Goal: Check status: Check status

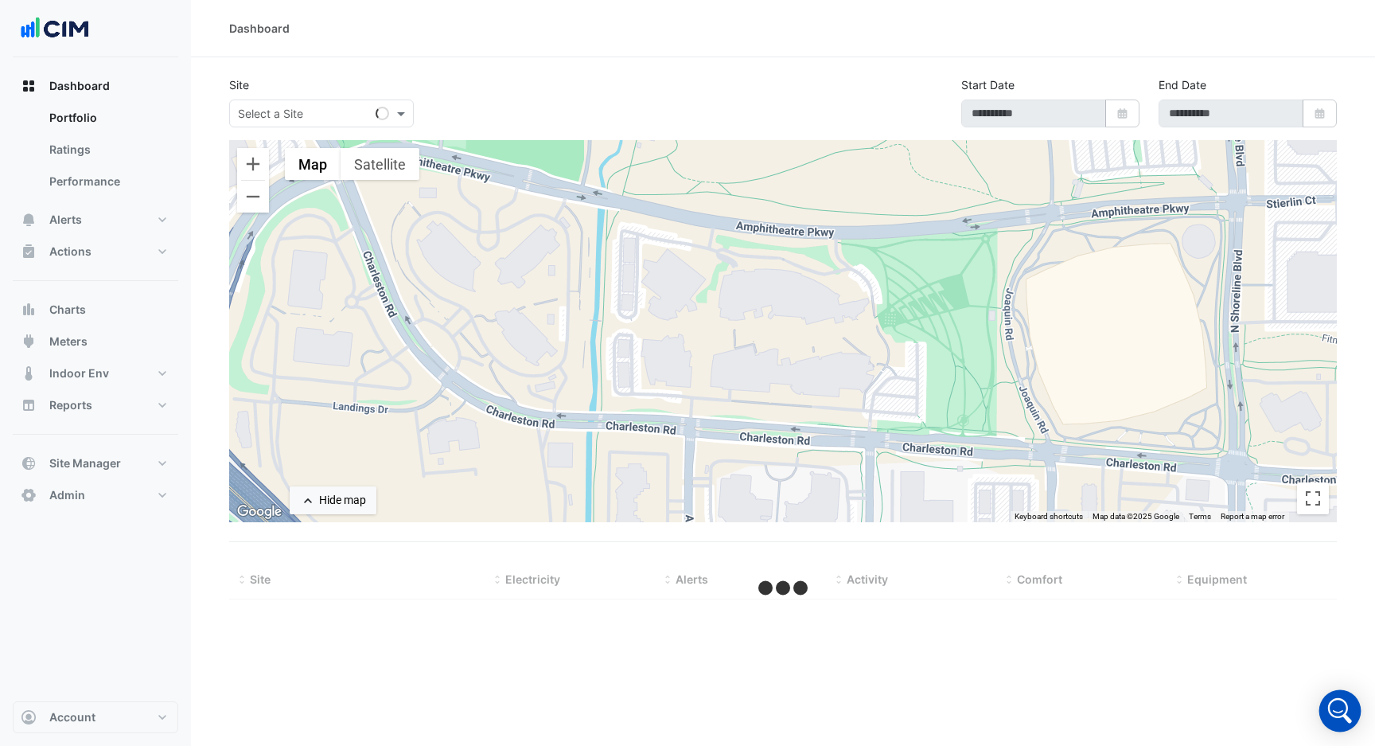
click at [1337, 704] on icon "Open Intercom Messenger" at bounding box center [1340, 711] width 38 height 38
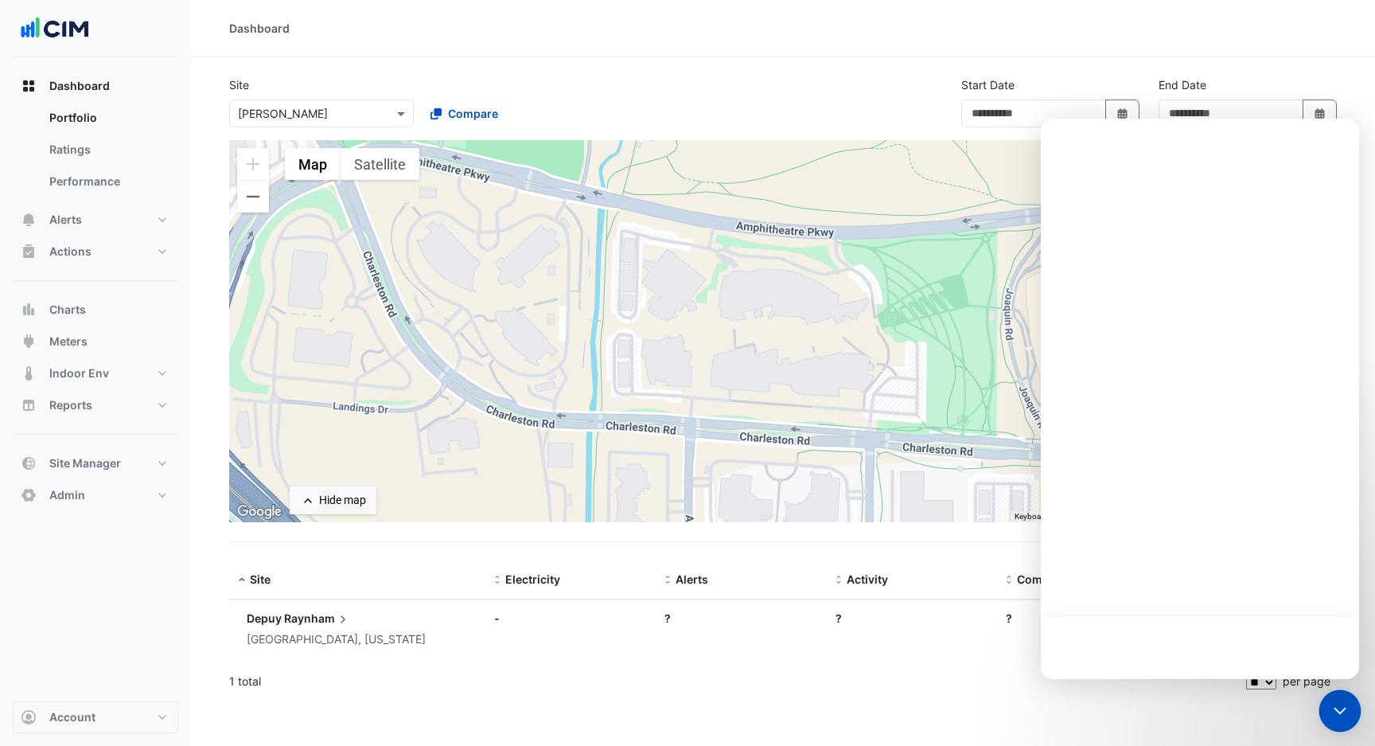
type input "**********"
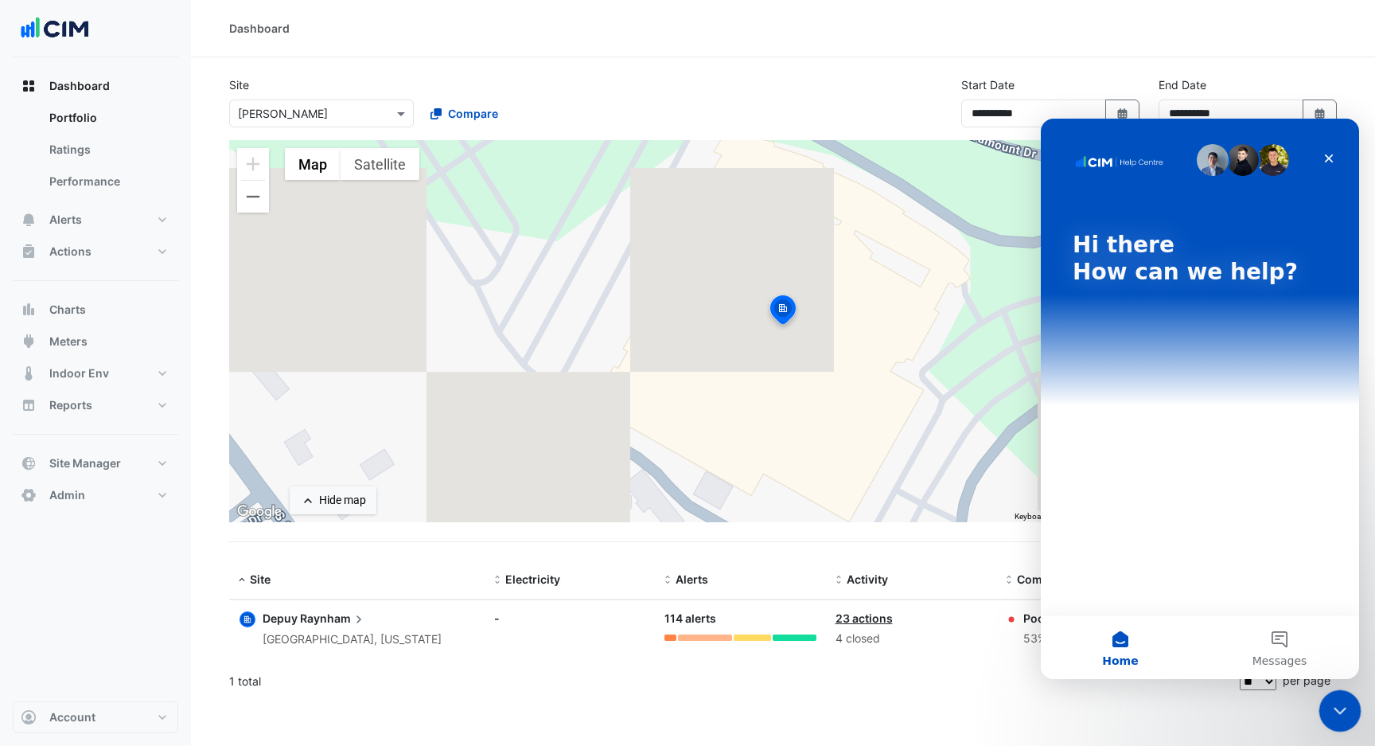
click at [1335, 706] on icon "Close Intercom Messenger" at bounding box center [1337, 708] width 19 height 19
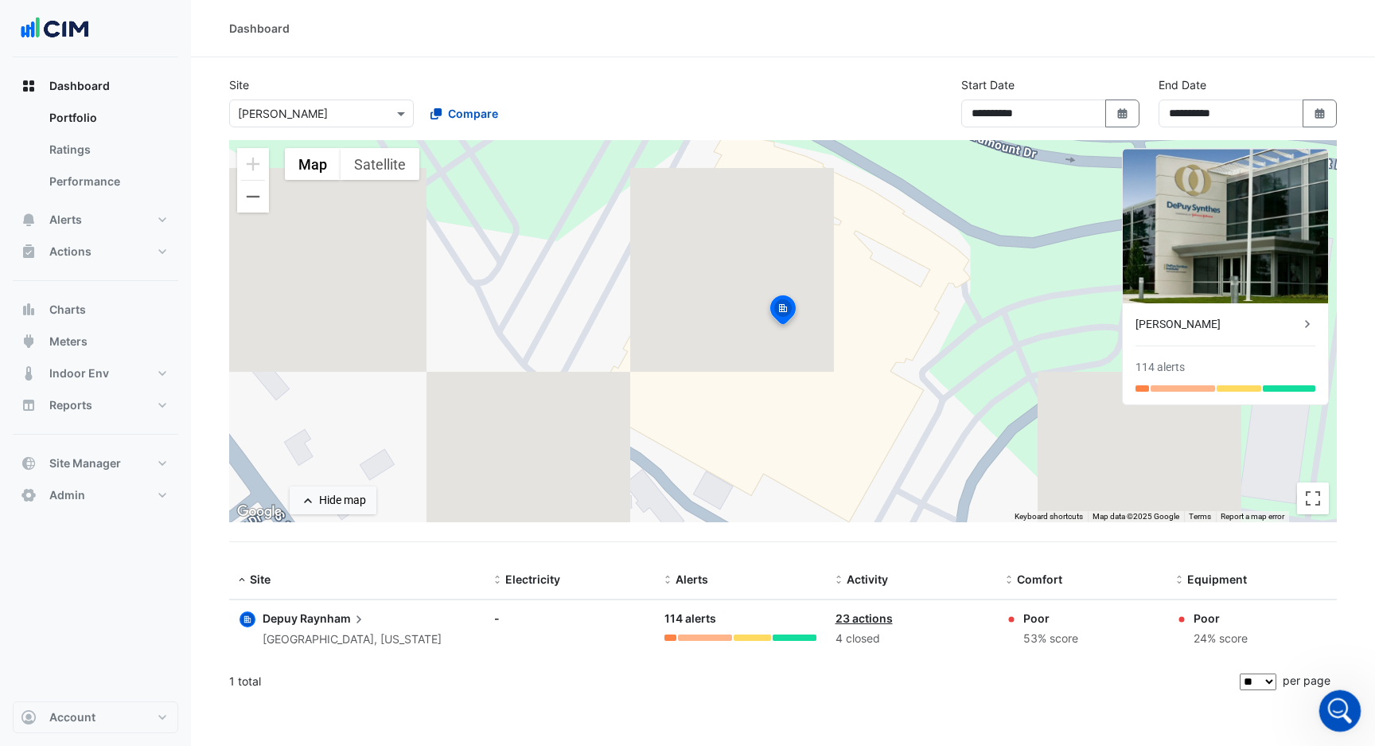
click at [1348, 698] on div "Open Intercom Messenger" at bounding box center [1338, 708] width 53 height 53
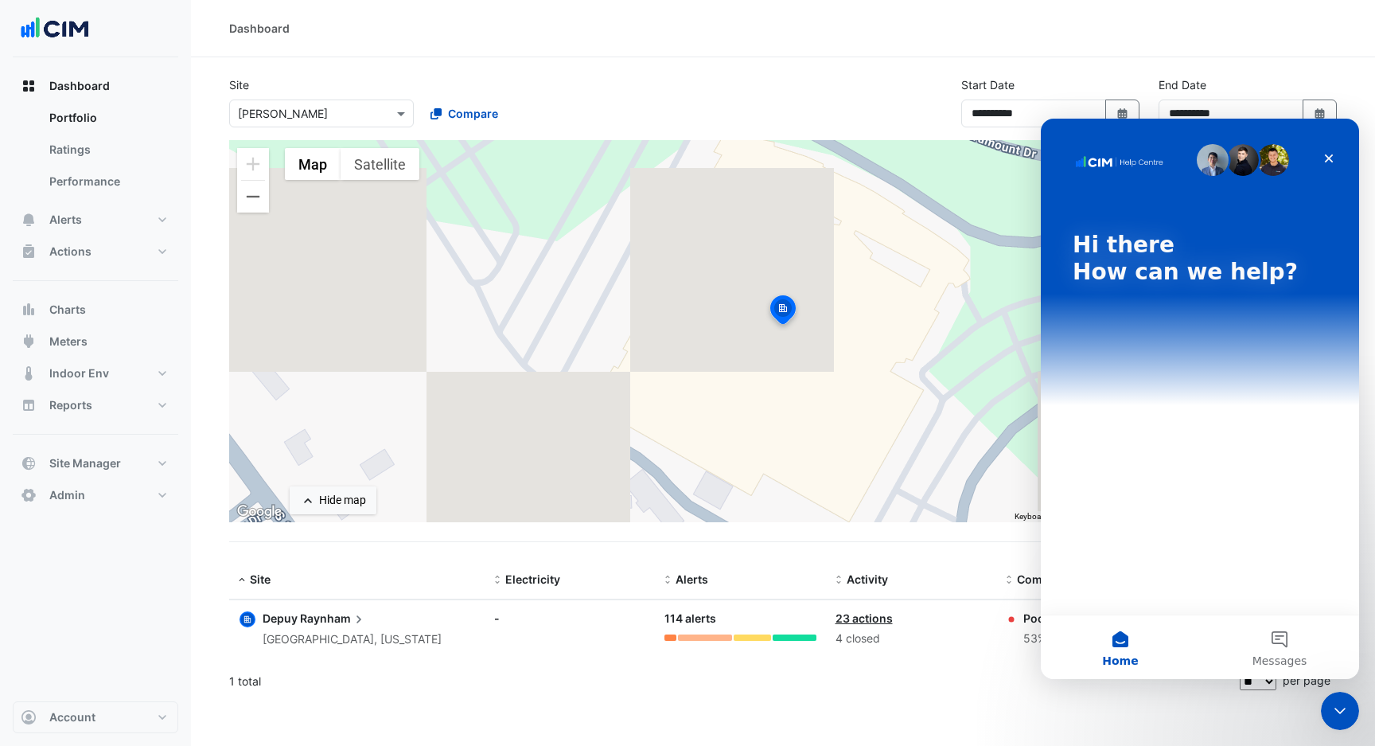
click at [1129, 635] on button "Home" at bounding box center [1120, 647] width 159 height 64
click at [1278, 635] on button "Messages" at bounding box center [1279, 647] width 159 height 64
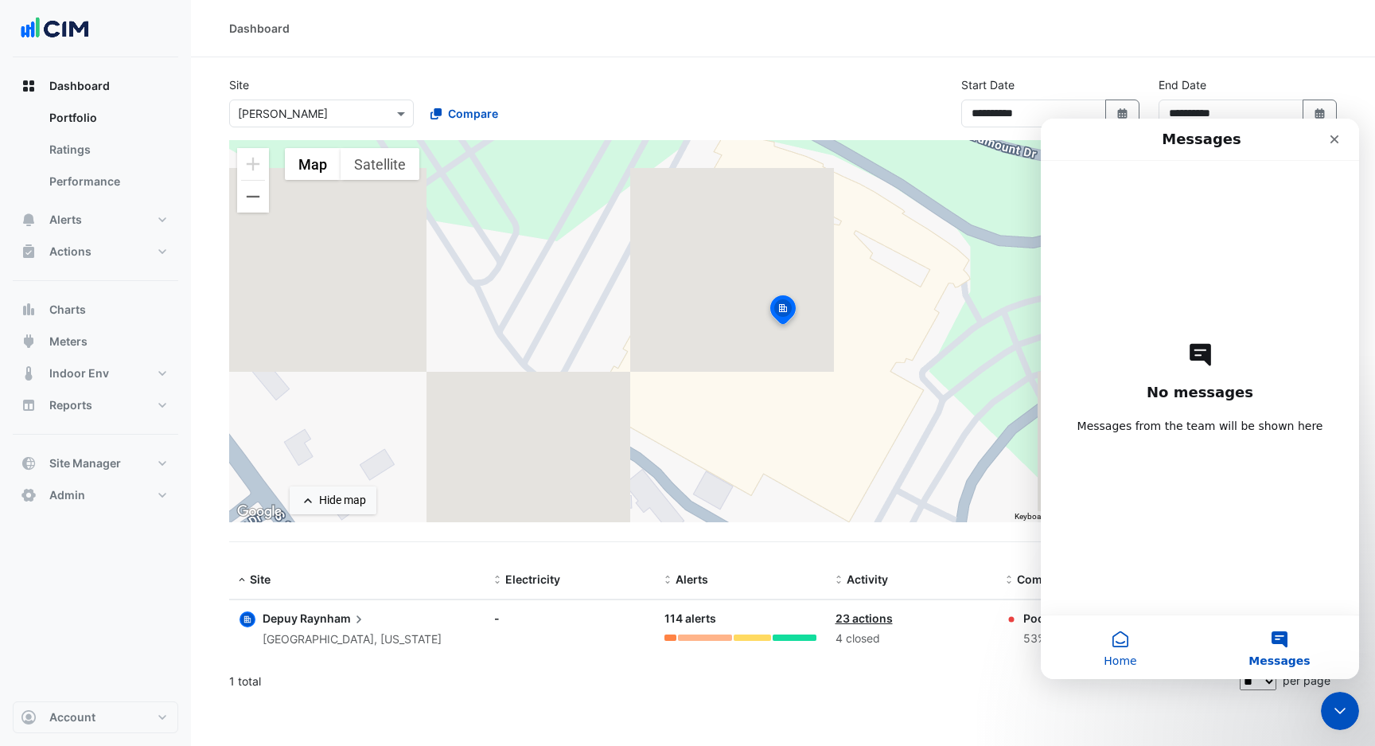
click at [1114, 642] on button "Home" at bounding box center [1120, 647] width 159 height 64
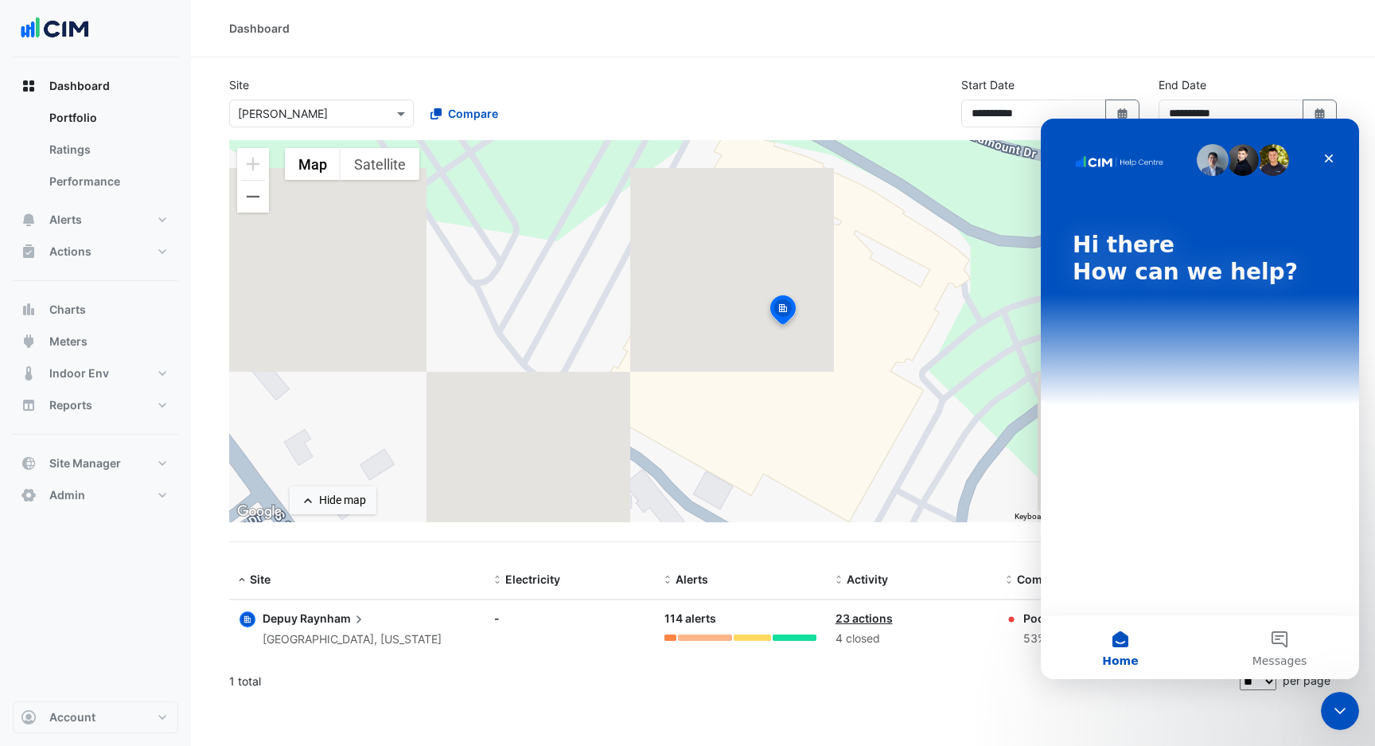
click at [1192, 444] on div "Hi there How can we help?" at bounding box center [1200, 367] width 318 height 496
click at [1192, 502] on div "Hi there How can we help?" at bounding box center [1200, 367] width 318 height 496
click at [1182, 549] on div "Hi there How can we help?" at bounding box center [1200, 367] width 318 height 496
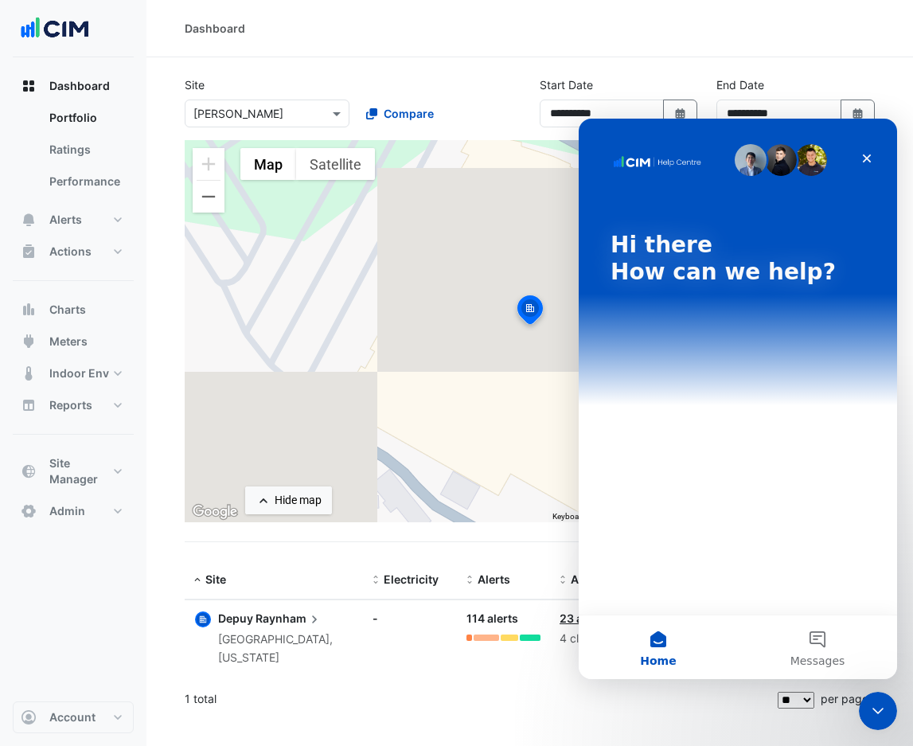
click at [799, 572] on div "Hi there How can we help?" at bounding box center [738, 367] width 318 height 496
click at [813, 638] on button "Messages" at bounding box center [817, 647] width 159 height 64
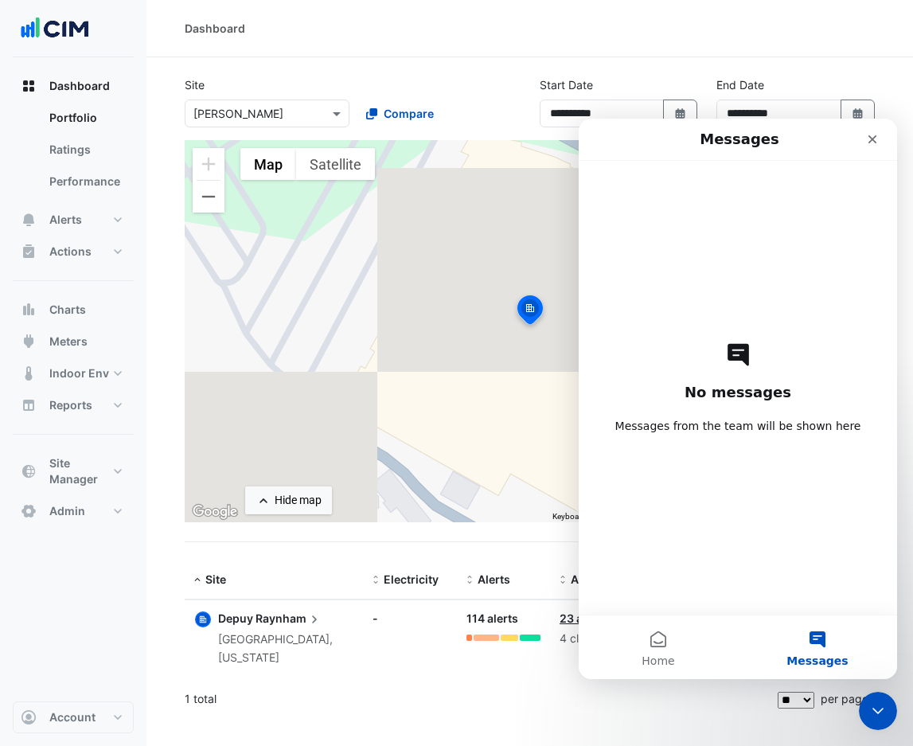
click at [748, 485] on div "No messages Messages from the team will be shown here" at bounding box center [738, 388] width 263 height 454
click at [744, 398] on h2 "No messages" at bounding box center [738, 392] width 107 height 19
click at [667, 655] on span "Home" at bounding box center [658, 660] width 33 height 11
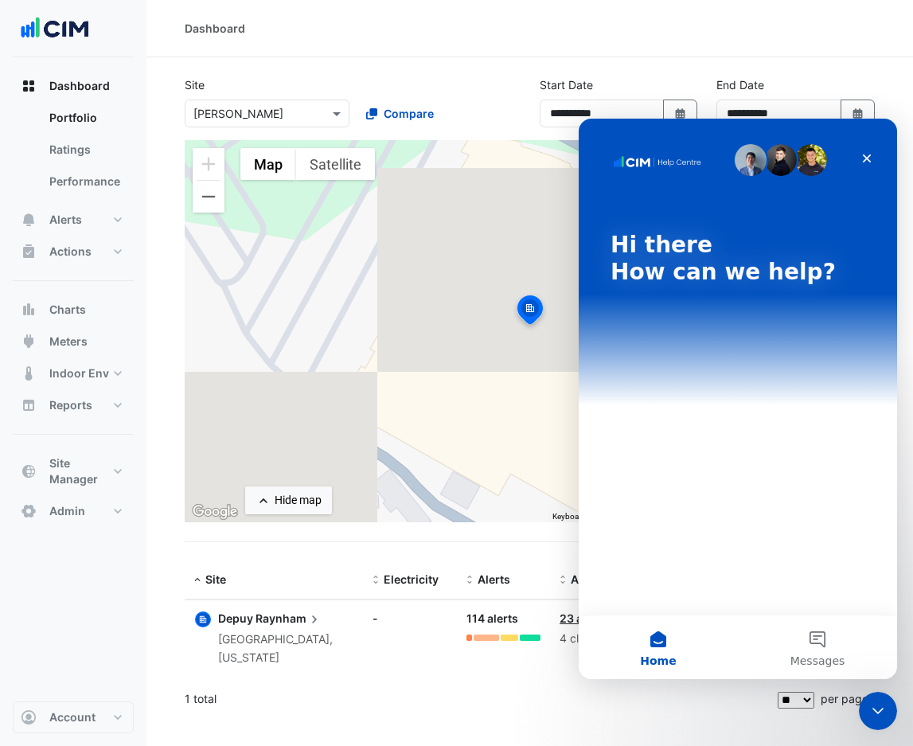
click at [670, 165] on img "Intercom messenger" at bounding box center [657, 161] width 92 height 13
click at [637, 158] on img "Intercom messenger" at bounding box center [657, 161] width 92 height 13
click at [668, 158] on img "Intercom messenger" at bounding box center [657, 161] width 92 height 13
click at [739, 162] on img "Intercom messenger" at bounding box center [751, 160] width 32 height 32
click at [798, 162] on img "Intercom messenger" at bounding box center [811, 160] width 32 height 32
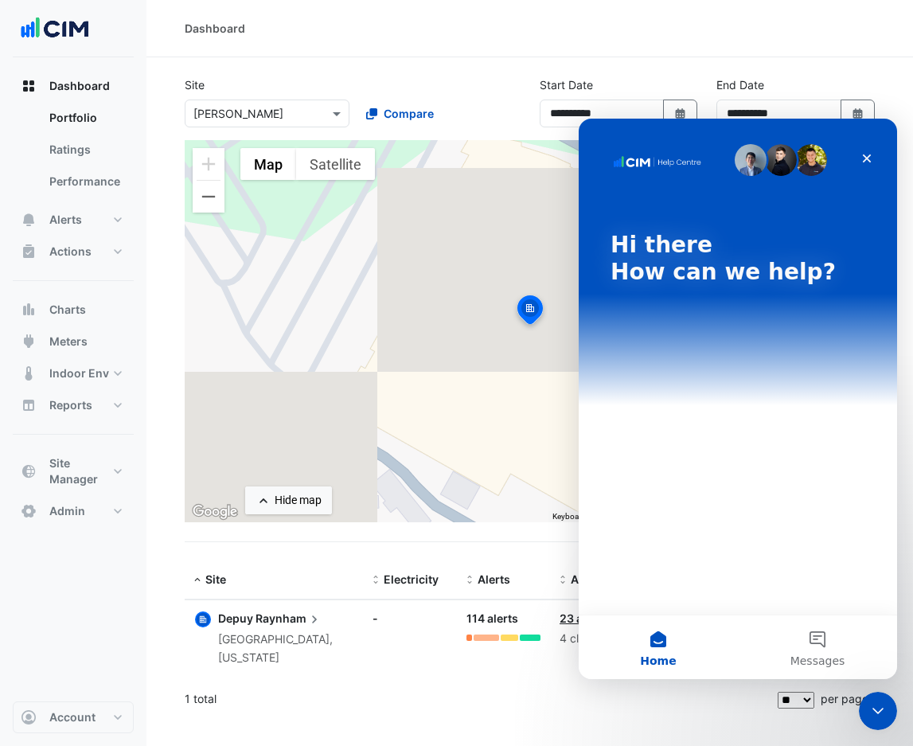
click at [820, 162] on img "Intercom messenger" at bounding box center [811, 160] width 32 height 32
click at [684, 482] on div "Hi there How can we help?" at bounding box center [738, 367] width 318 height 496
click at [766, 618] on button "Messages" at bounding box center [817, 647] width 159 height 64
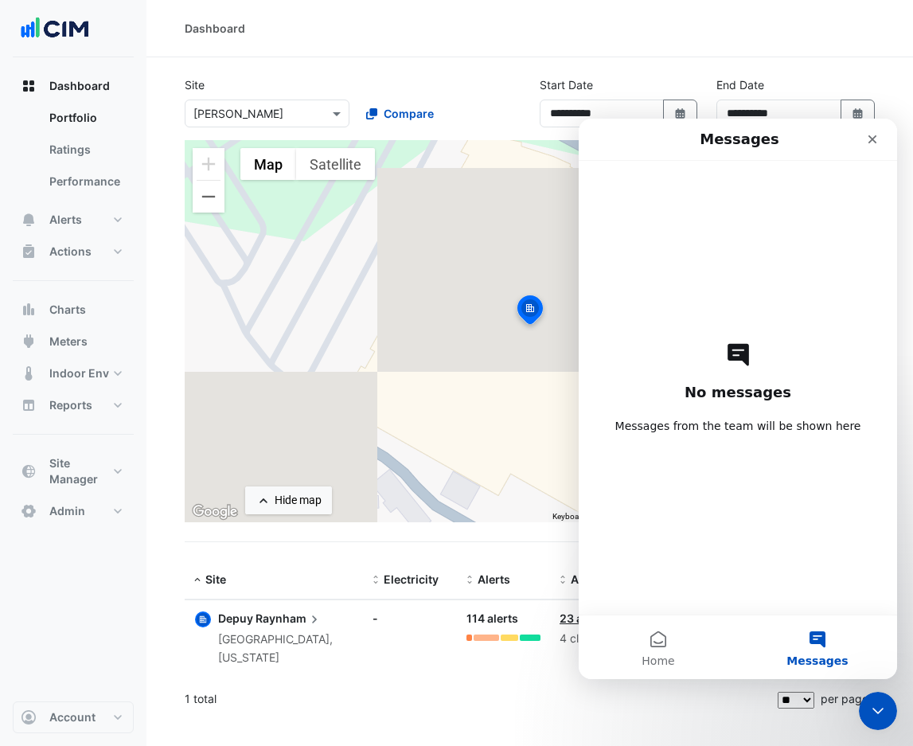
click at [747, 364] on icon "Intercom messenger" at bounding box center [738, 355] width 21 height 22
click at [751, 396] on h2 "No messages" at bounding box center [738, 392] width 107 height 19
click at [783, 300] on div "No messages Messages from the team will be shown here" at bounding box center [738, 388] width 263 height 454
click at [661, 657] on span "Home" at bounding box center [658, 660] width 33 height 11
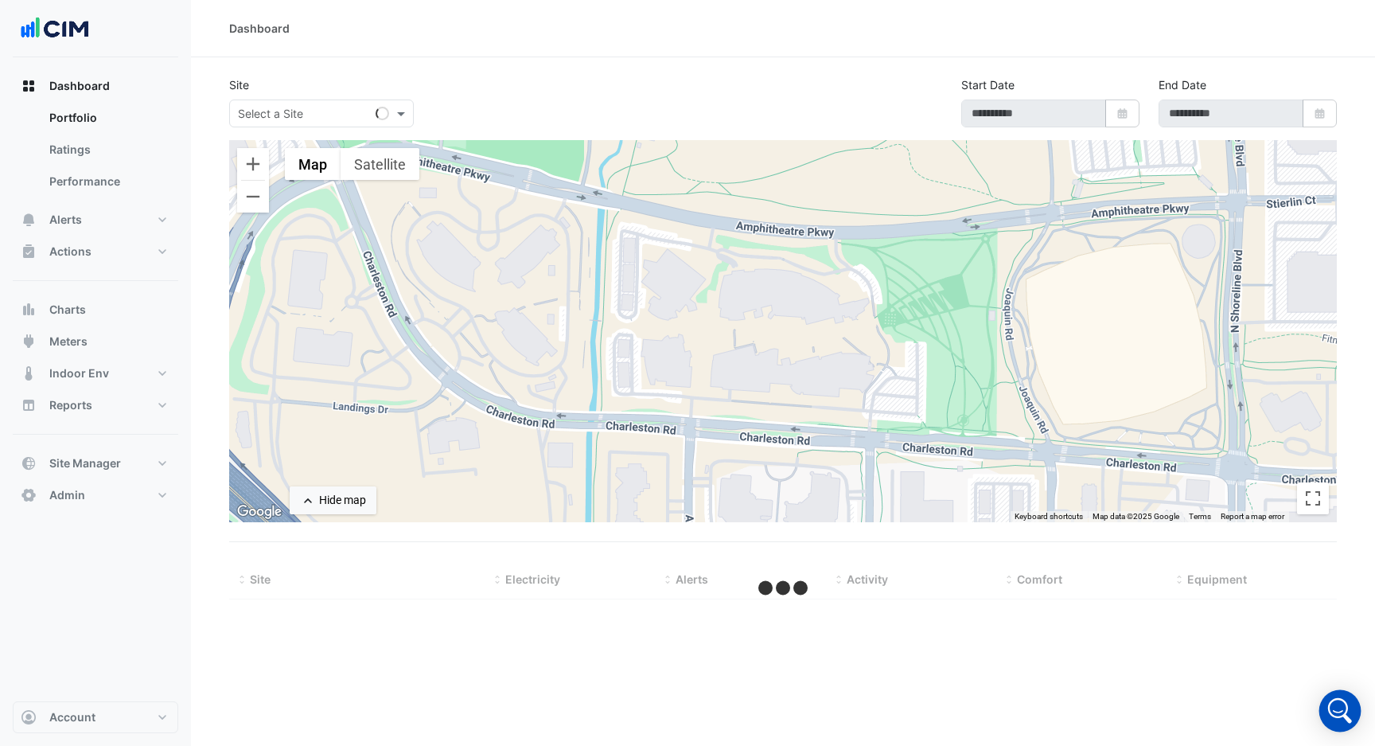
click at [1325, 700] on icon "Open Intercom Messenger" at bounding box center [1340, 711] width 38 height 38
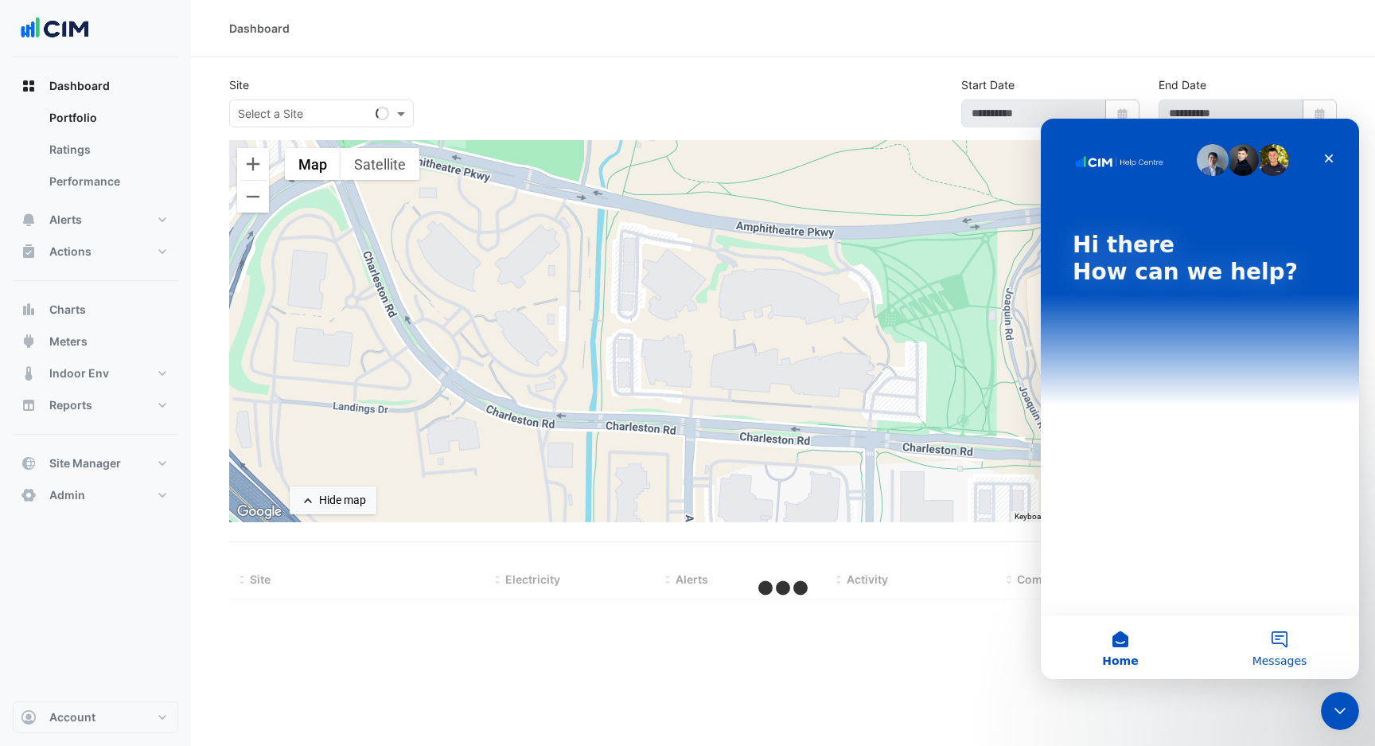
click at [1287, 668] on button "Messages" at bounding box center [1279, 647] width 159 height 64
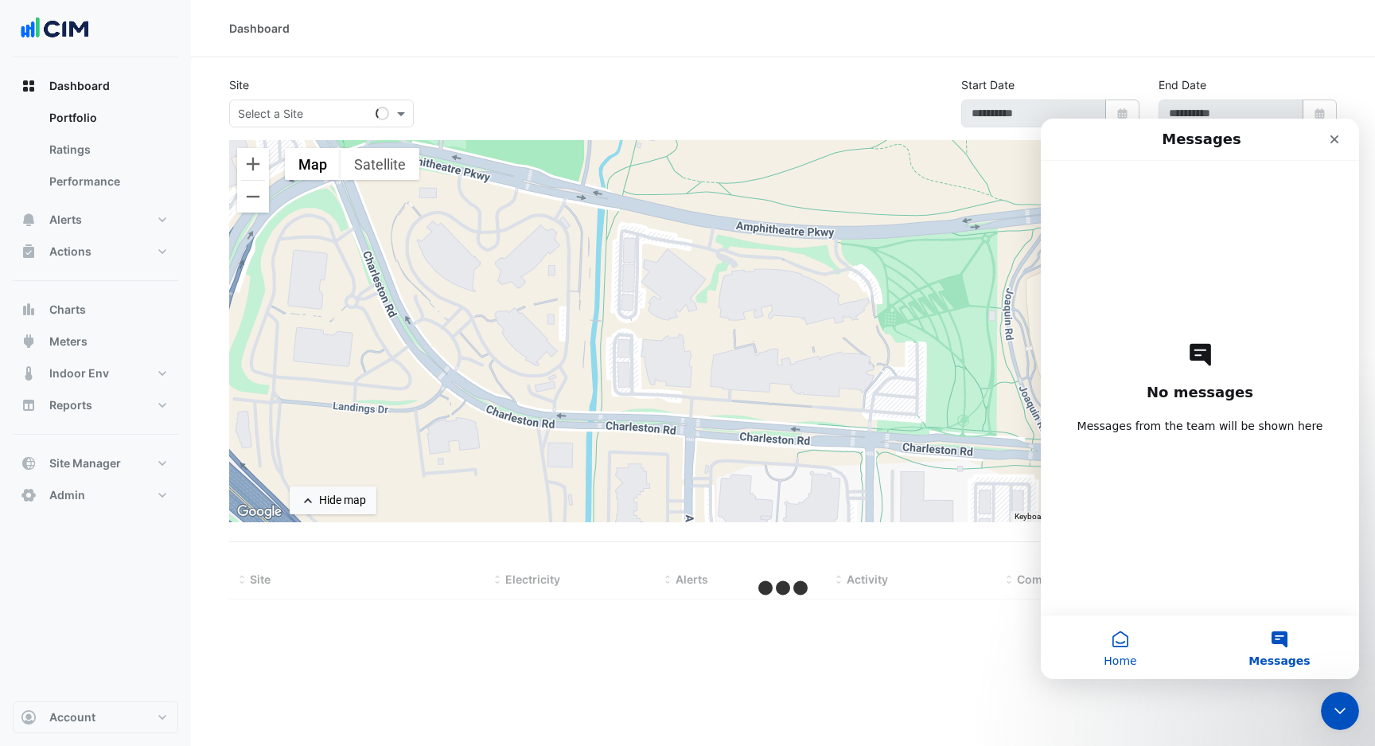
click at [1167, 646] on button "Home" at bounding box center [1120, 647] width 159 height 64
type input "**********"
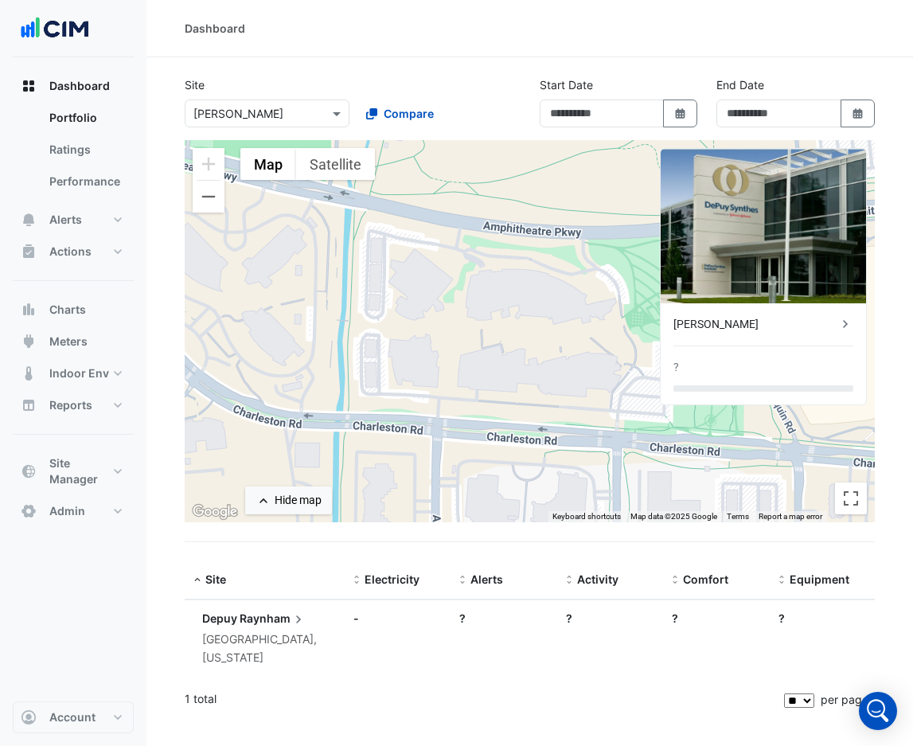
type input "**********"
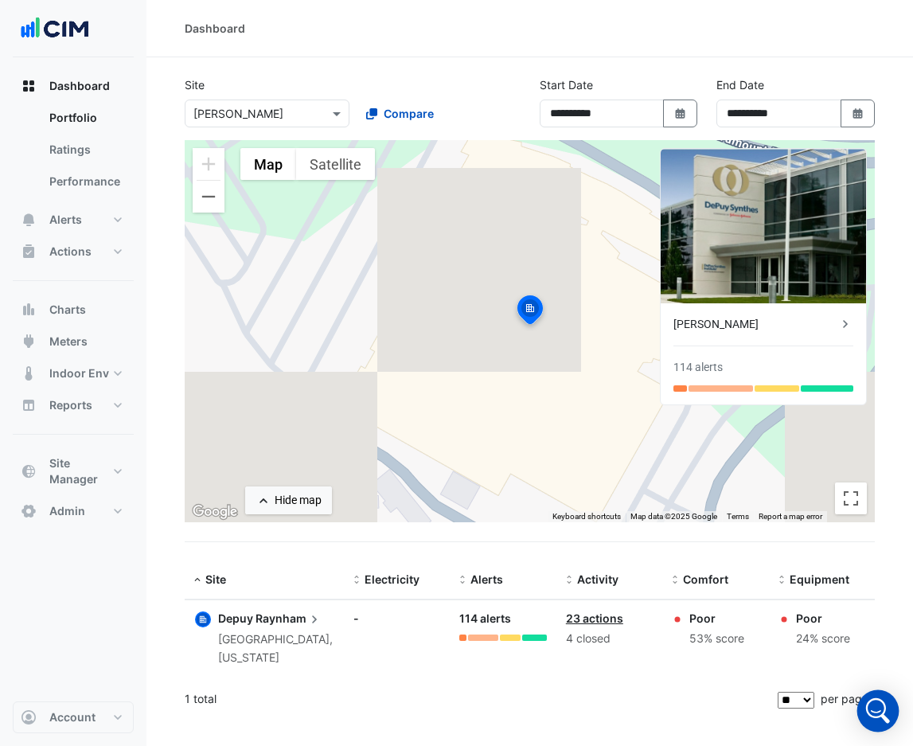
click at [873, 704] on icon "Open Intercom Messenger" at bounding box center [878, 711] width 38 height 38
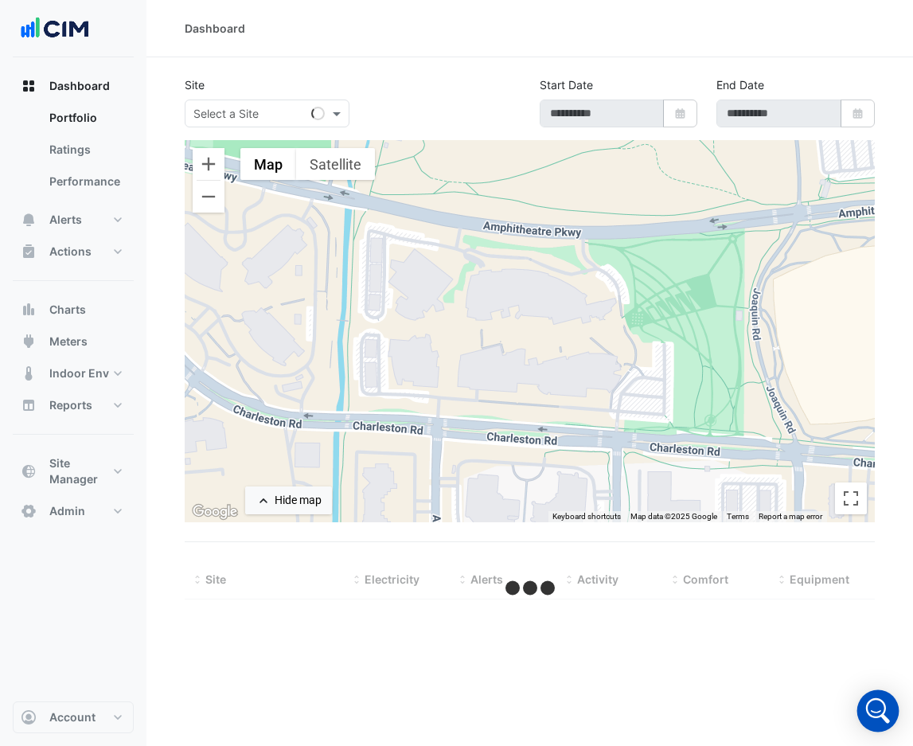
type input "**********"
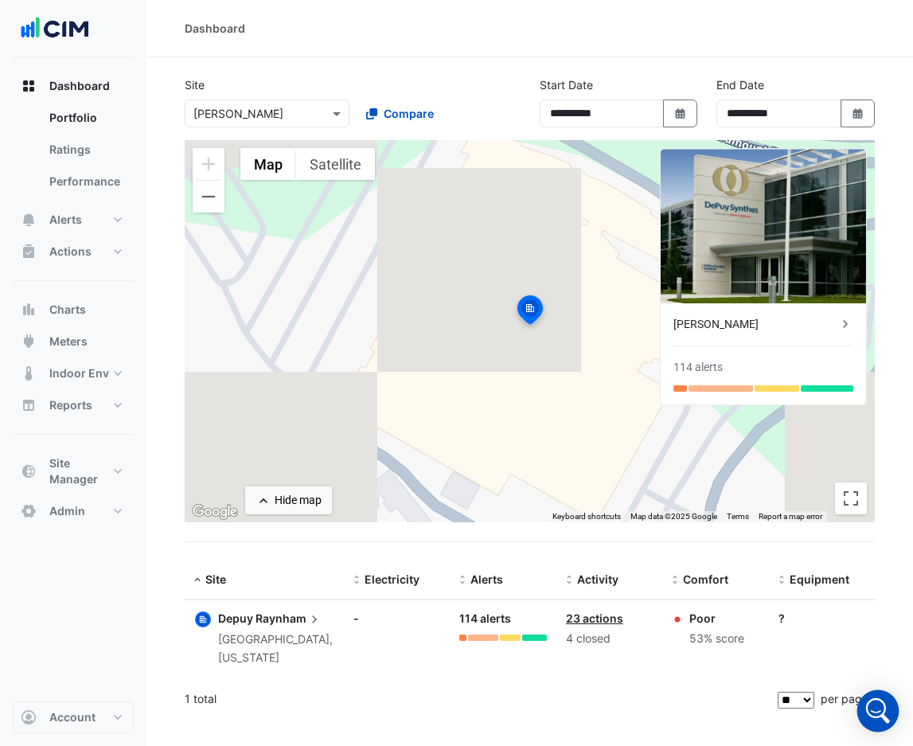
click at [868, 717] on icon "Open Intercom Messenger" at bounding box center [878, 711] width 38 height 38
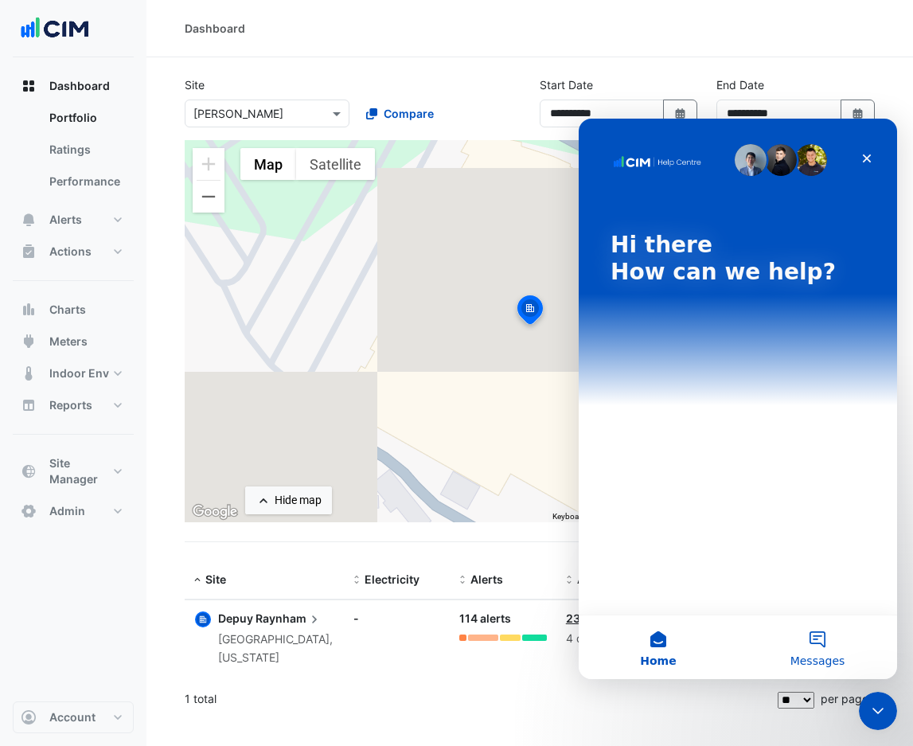
click at [823, 656] on span "Messages" at bounding box center [817, 660] width 55 height 11
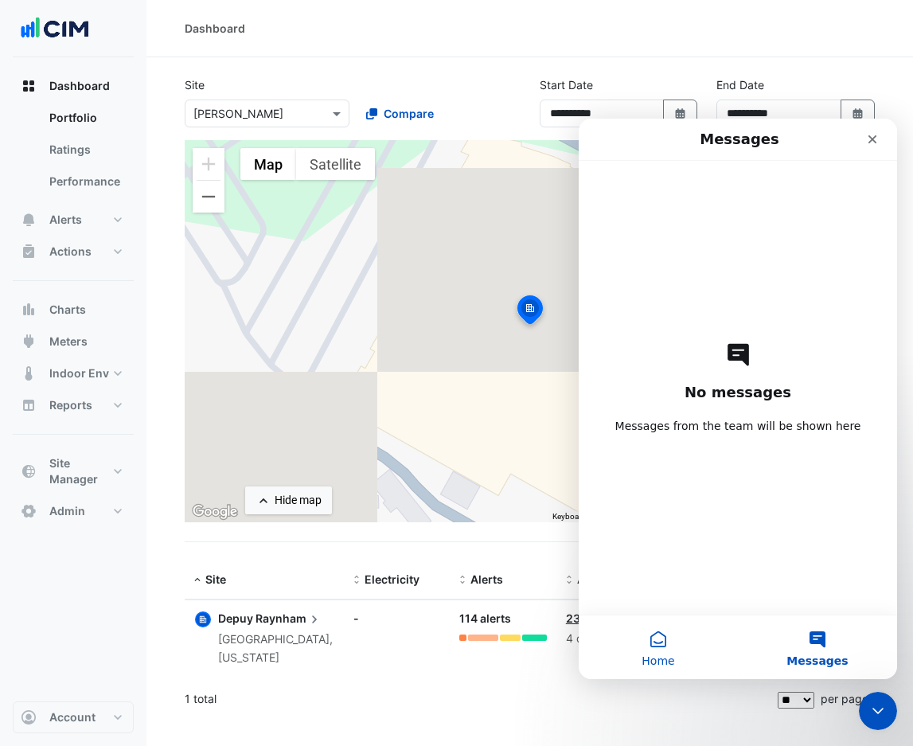
click at [676, 645] on button "Home" at bounding box center [658, 647] width 159 height 64
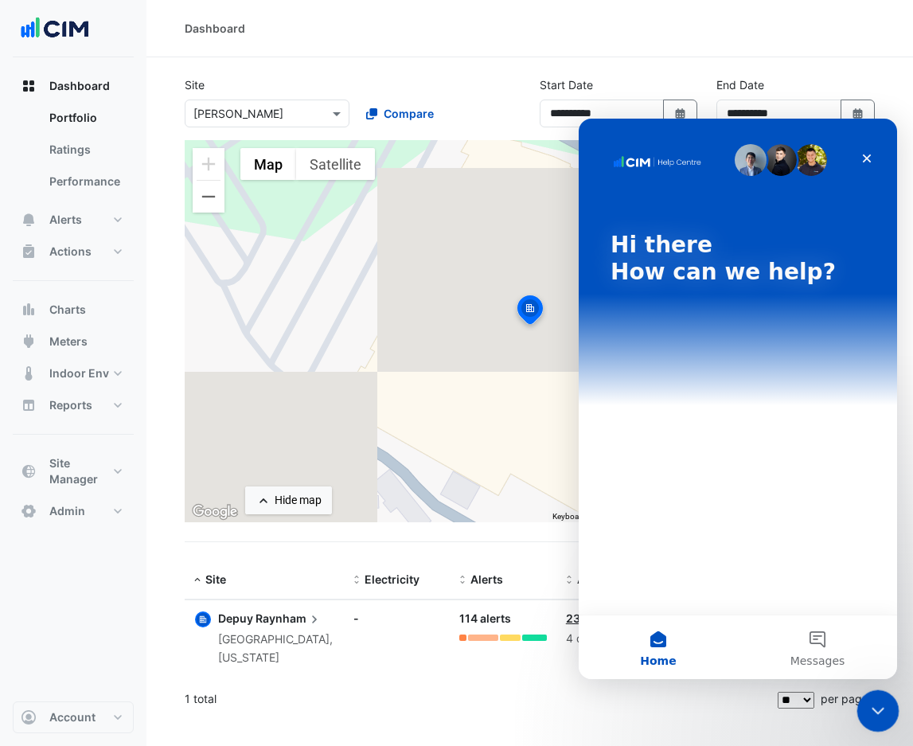
click at [873, 716] on icon "Close Intercom Messenger" at bounding box center [875, 708] width 19 height 19
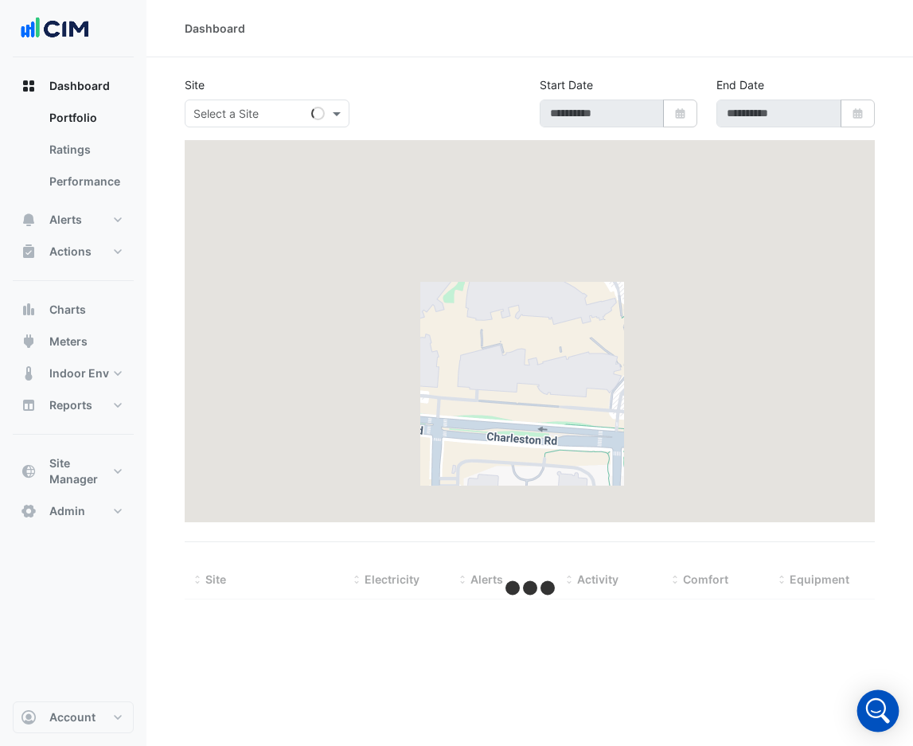
click at [880, 698] on icon "Open Intercom Messenger" at bounding box center [878, 711] width 38 height 38
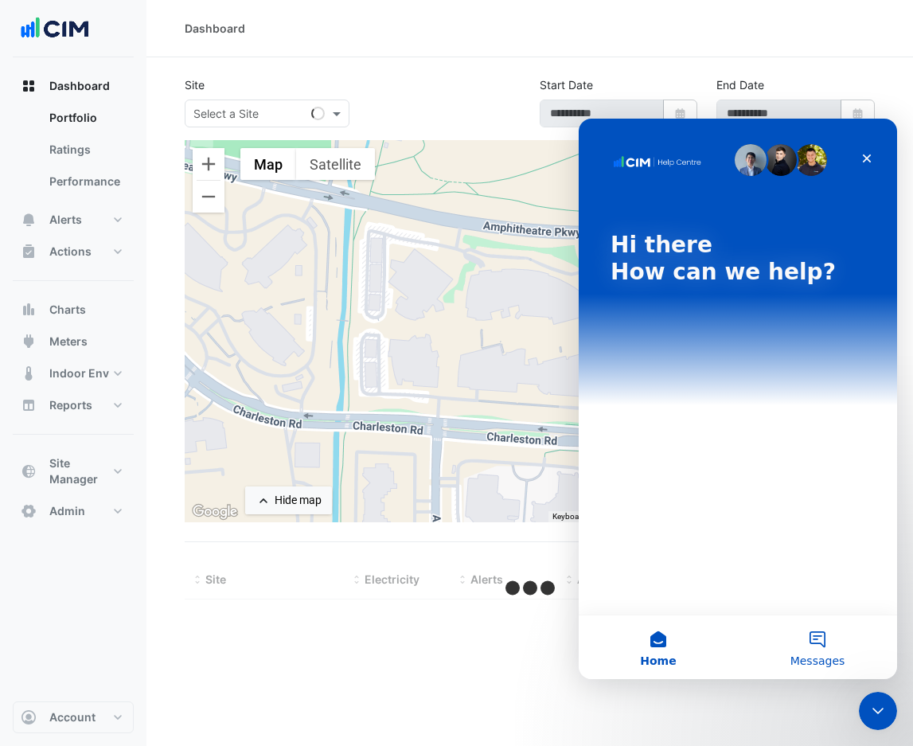
type input "**********"
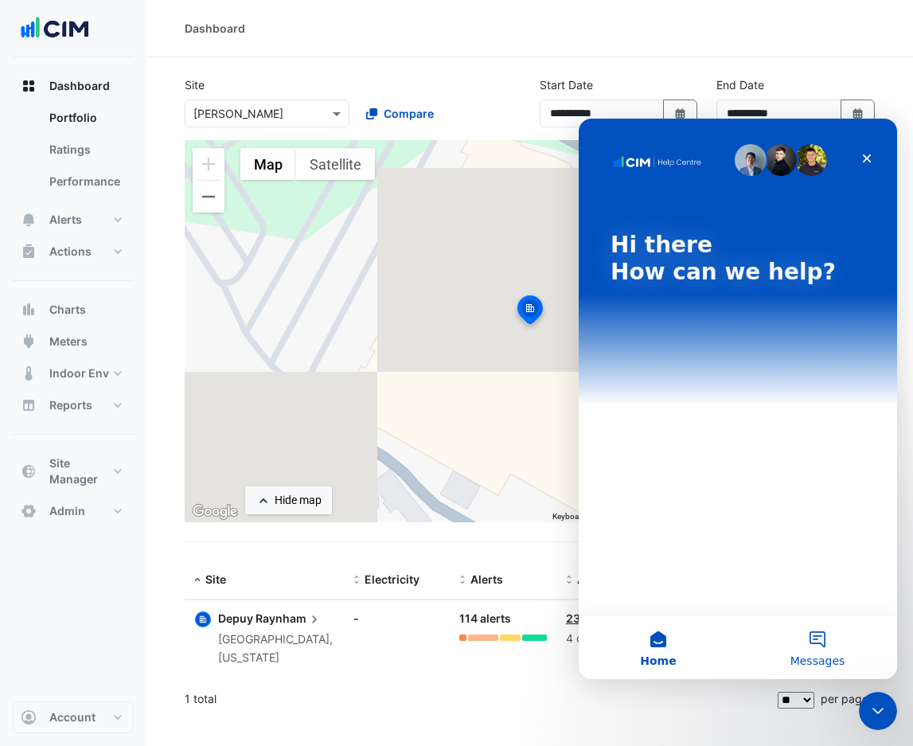
click at [806, 634] on button "Messages" at bounding box center [817, 647] width 159 height 64
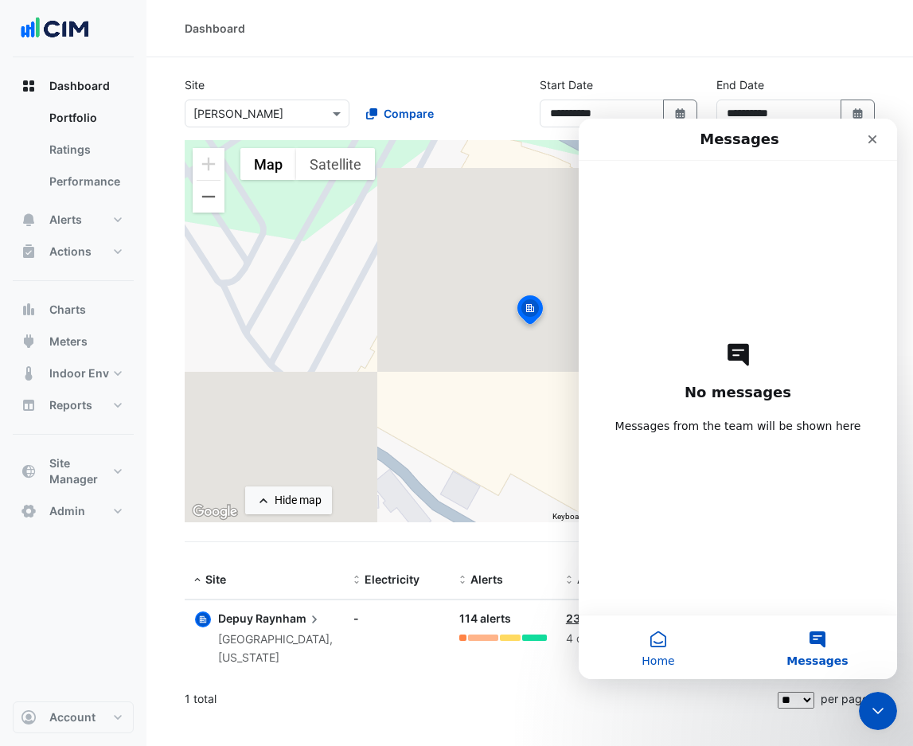
click at [669, 646] on button "Home" at bounding box center [658, 647] width 159 height 64
